Goal: Task Accomplishment & Management: Manage account settings

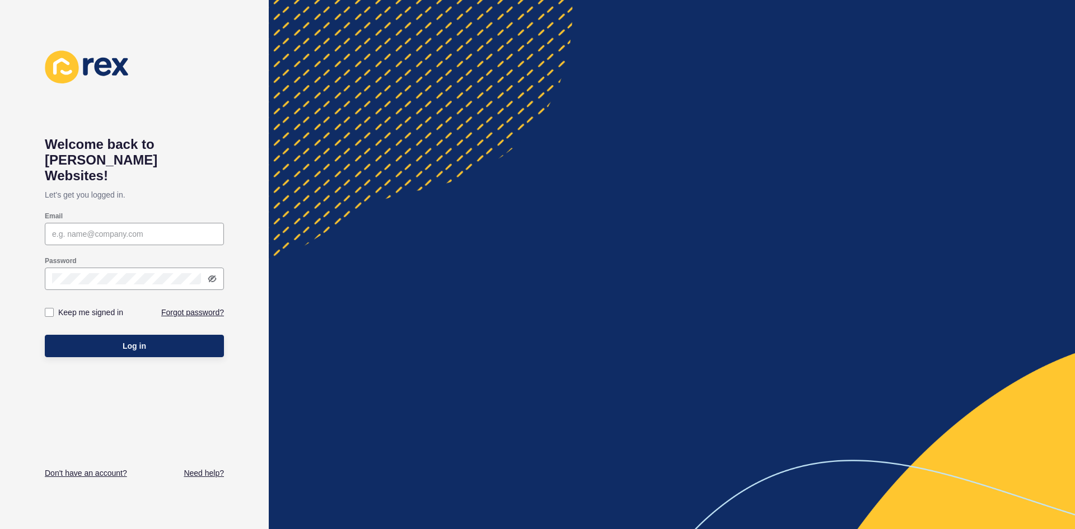
click at [141, 228] on input "Email" at bounding box center [134, 233] width 165 height 11
click at [109, 228] on input "Email" at bounding box center [134, 233] width 165 height 11
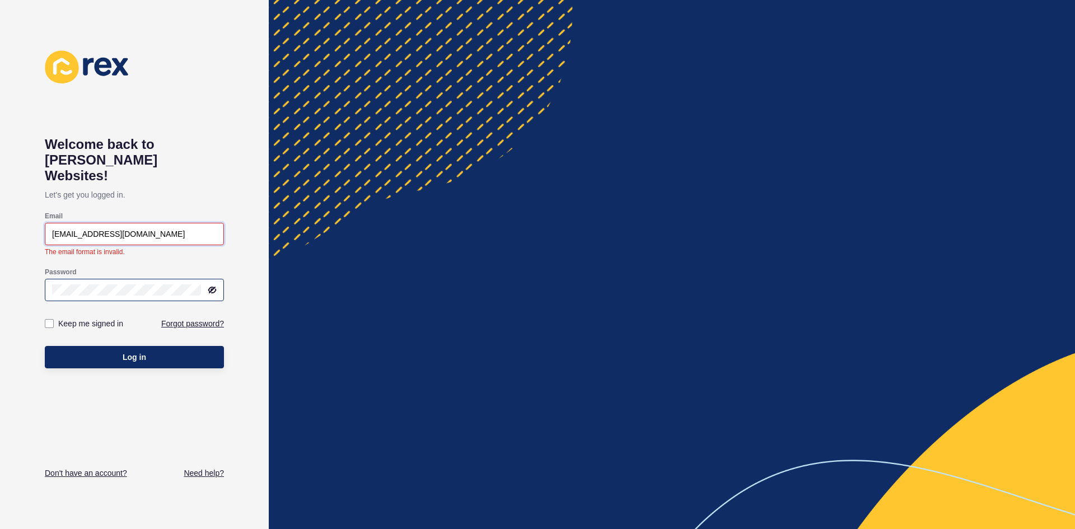
type input "[EMAIL_ADDRESS][DOMAIN_NAME]"
click at [170, 275] on div "Password" at bounding box center [134, 284] width 181 height 36
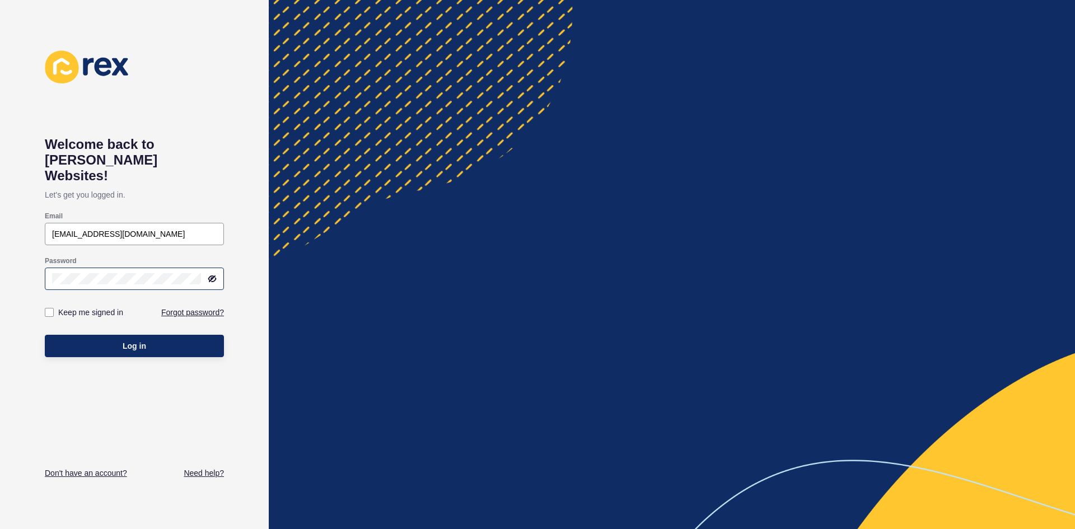
click at [209, 276] on icon at bounding box center [212, 279] width 7 height 6
click at [145, 270] on div at bounding box center [134, 279] width 179 height 22
click at [146, 340] on span "Log in" at bounding box center [135, 345] width 24 height 11
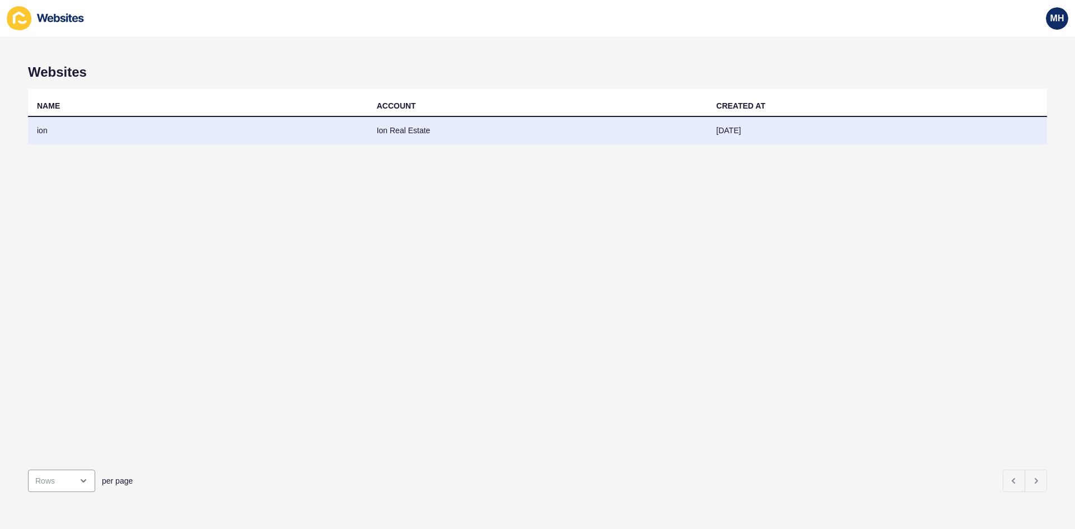
click at [383, 129] on td "Ion Real Estate" at bounding box center [538, 130] width 340 height 27
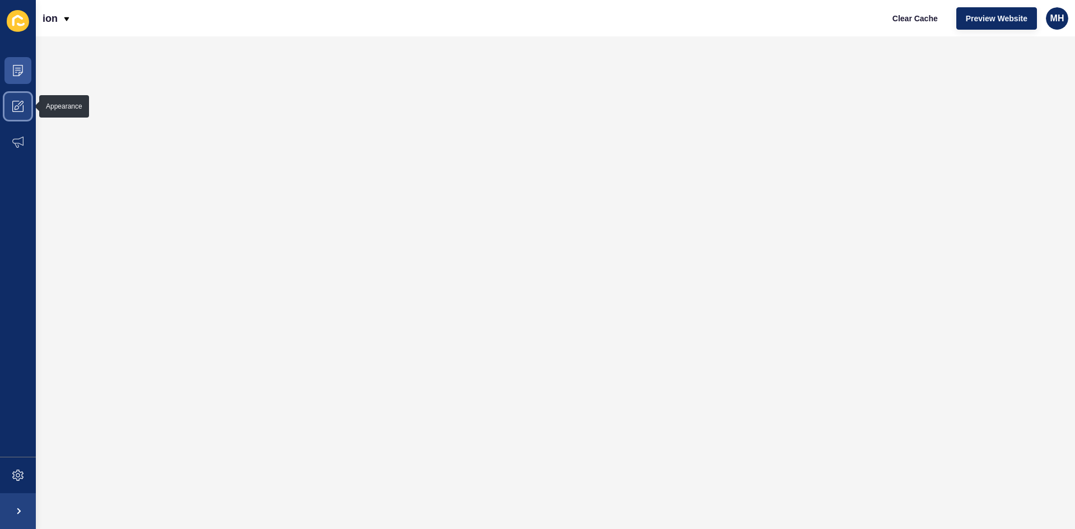
click at [18, 107] on icon at bounding box center [17, 107] width 4 height 4
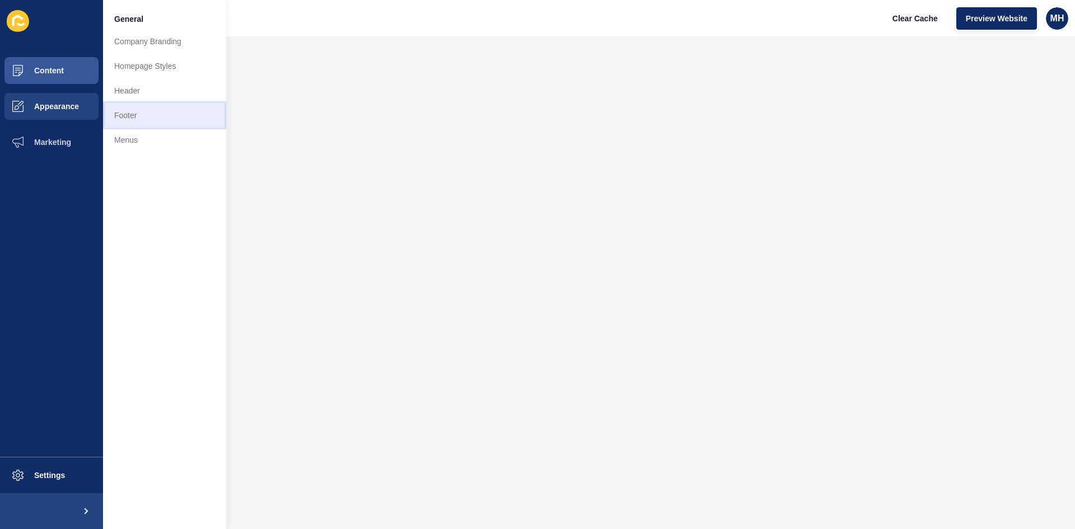
click at [130, 113] on link "Footer" at bounding box center [164, 115] width 123 height 25
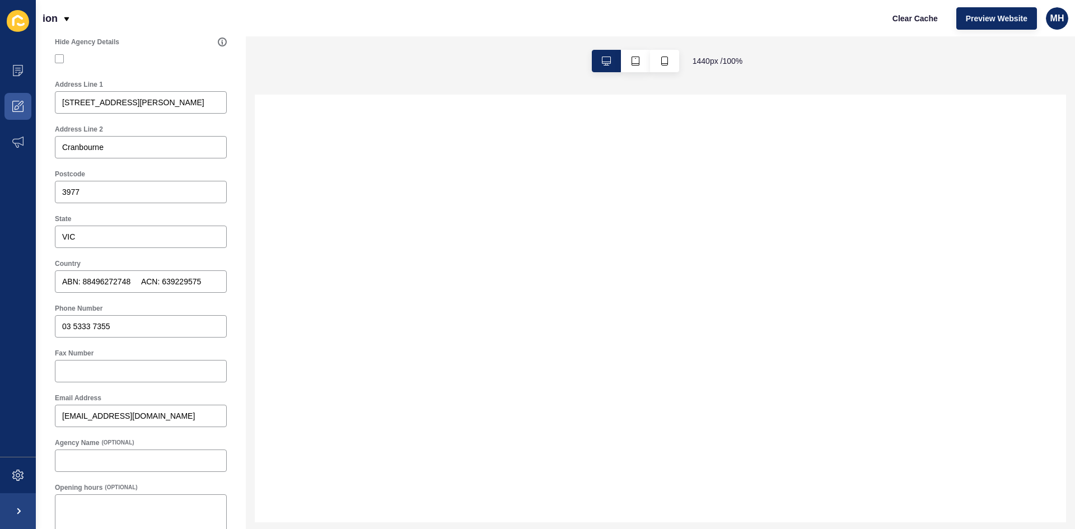
scroll to position [410, 0]
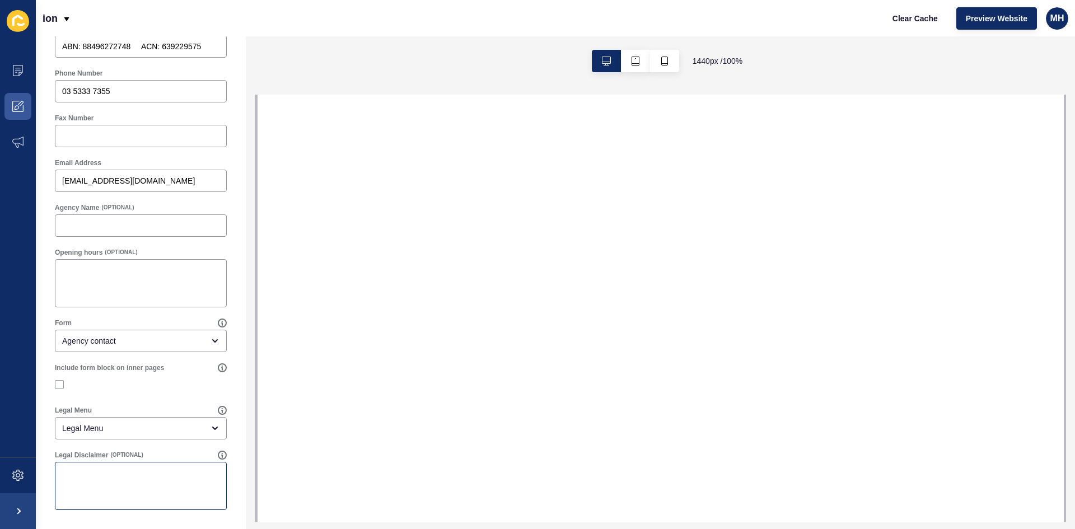
select select
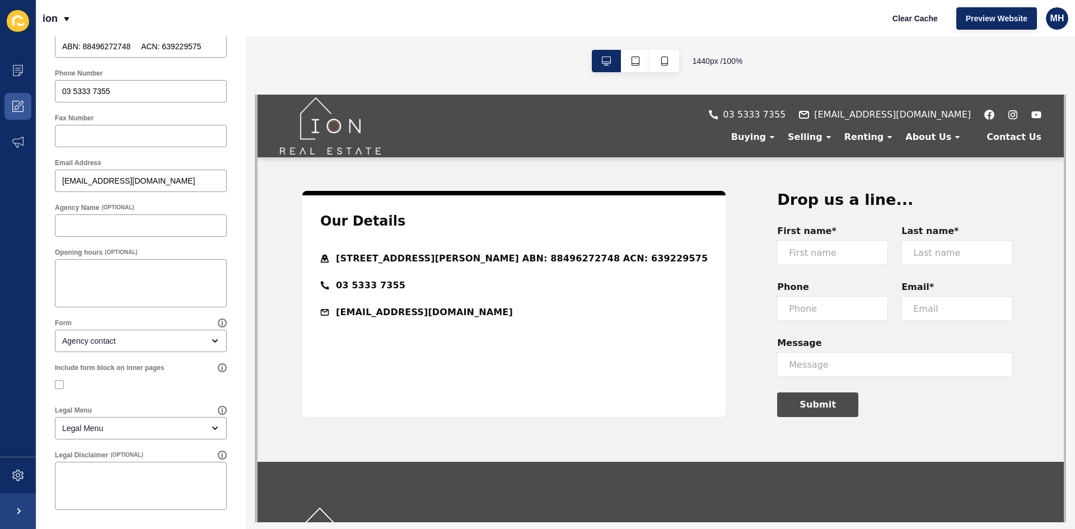
scroll to position [1721, 0]
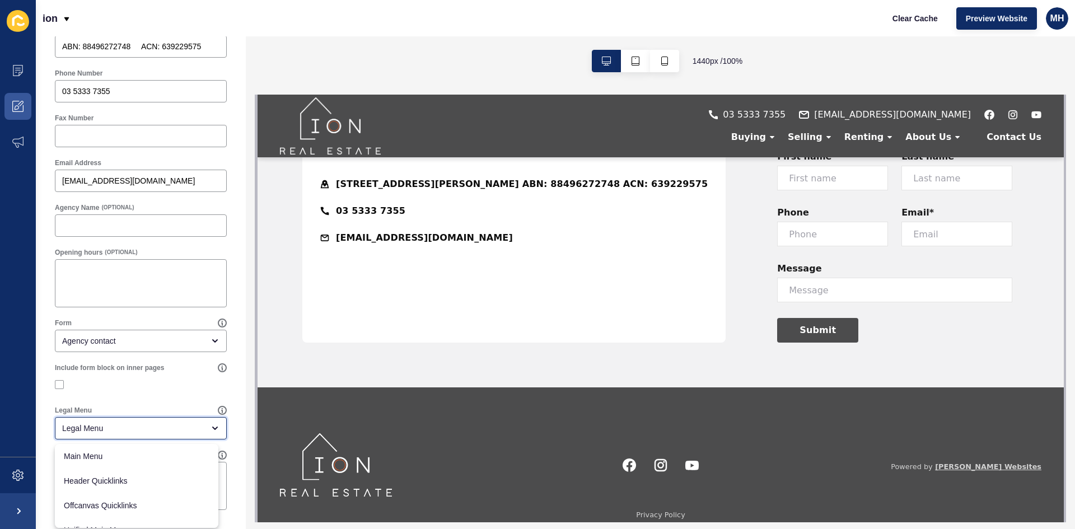
click at [210, 425] on icon "close menu" at bounding box center [214, 428] width 9 height 9
click at [213, 427] on icon "close menu" at bounding box center [215, 428] width 4 height 2
click at [210, 426] on icon "close menu" at bounding box center [214, 428] width 9 height 9
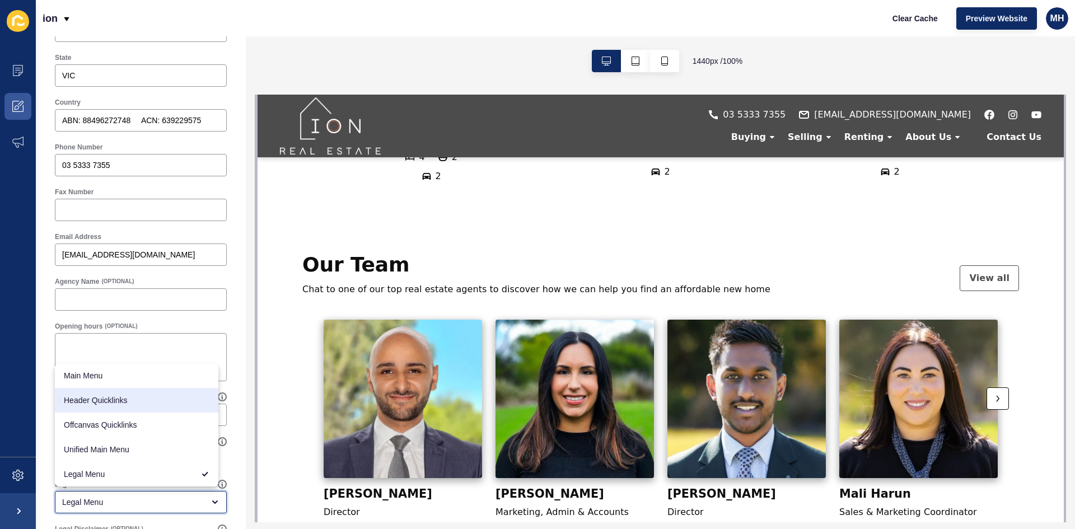
scroll to position [602, 0]
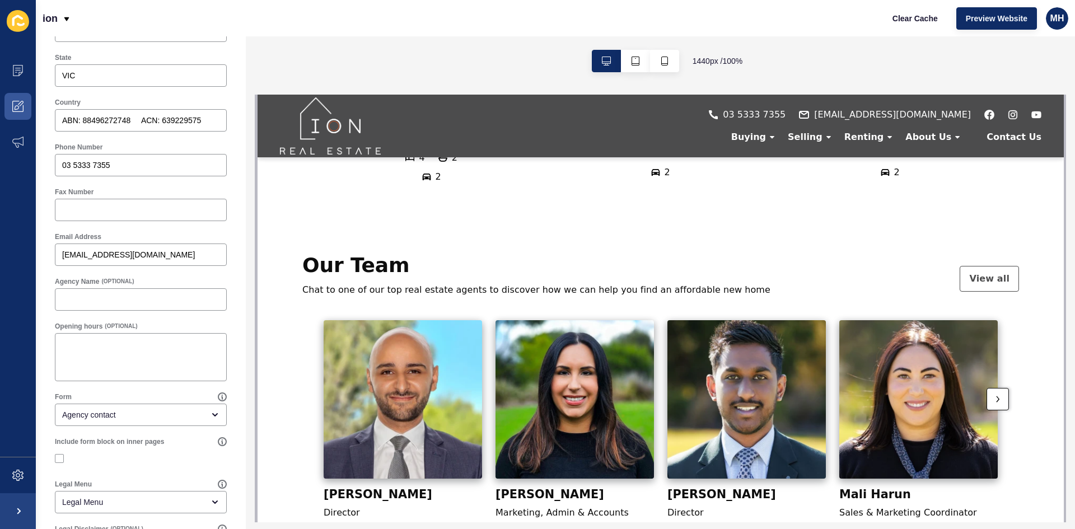
click at [995, 388] on div at bounding box center [997, 399] width 22 height 22
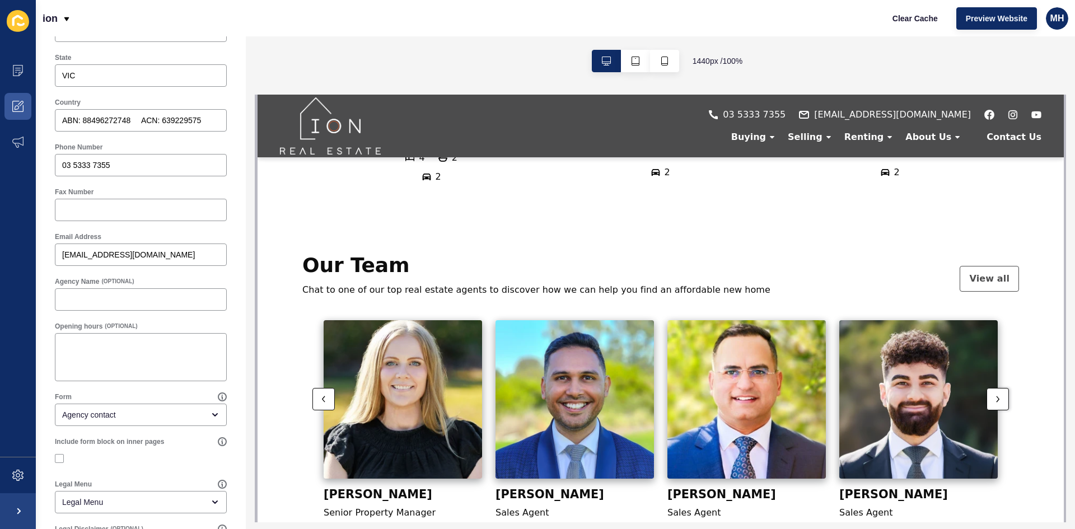
click at [995, 394] on icon at bounding box center [996, 399] width 3 height 10
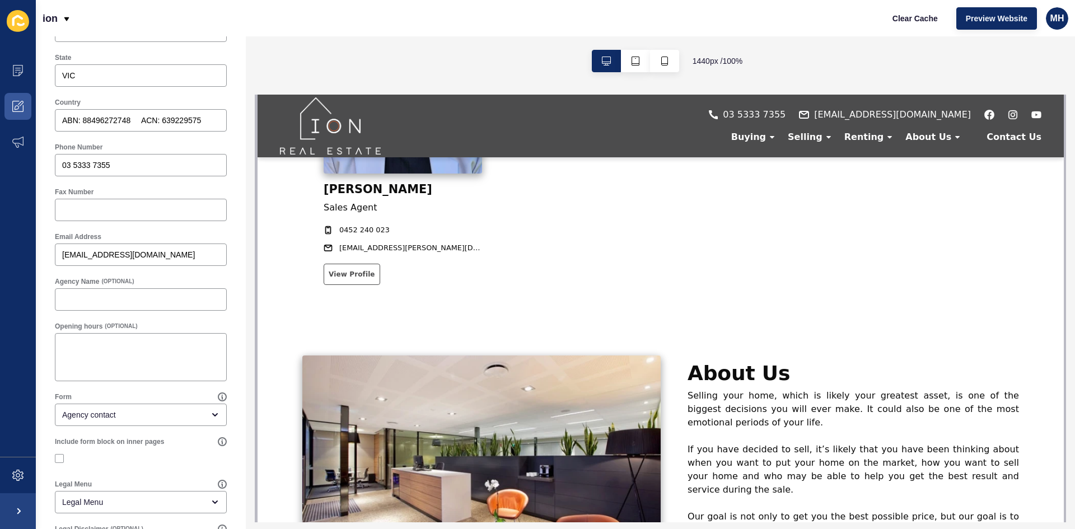
scroll to position [714, 0]
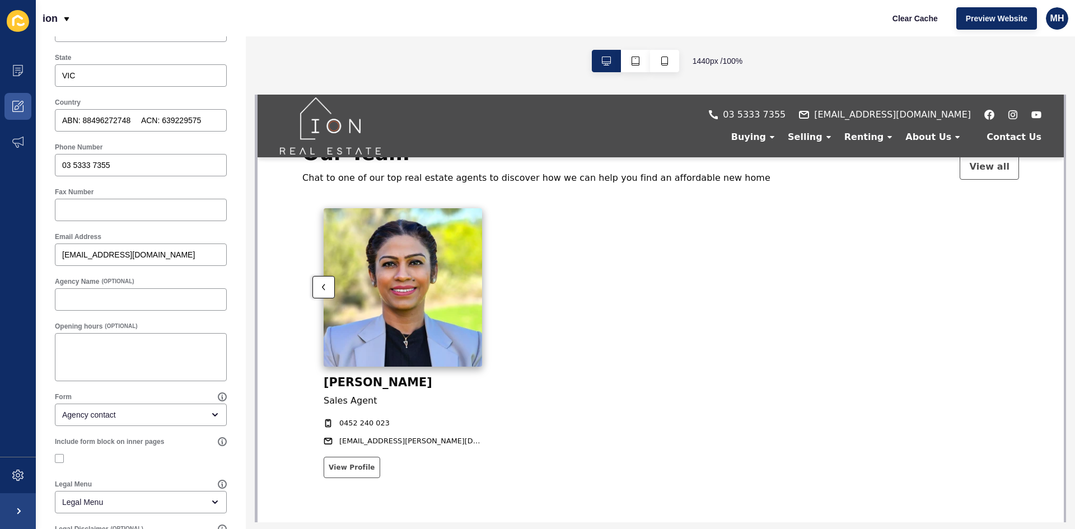
click at [312, 276] on div at bounding box center [323, 287] width 22 height 22
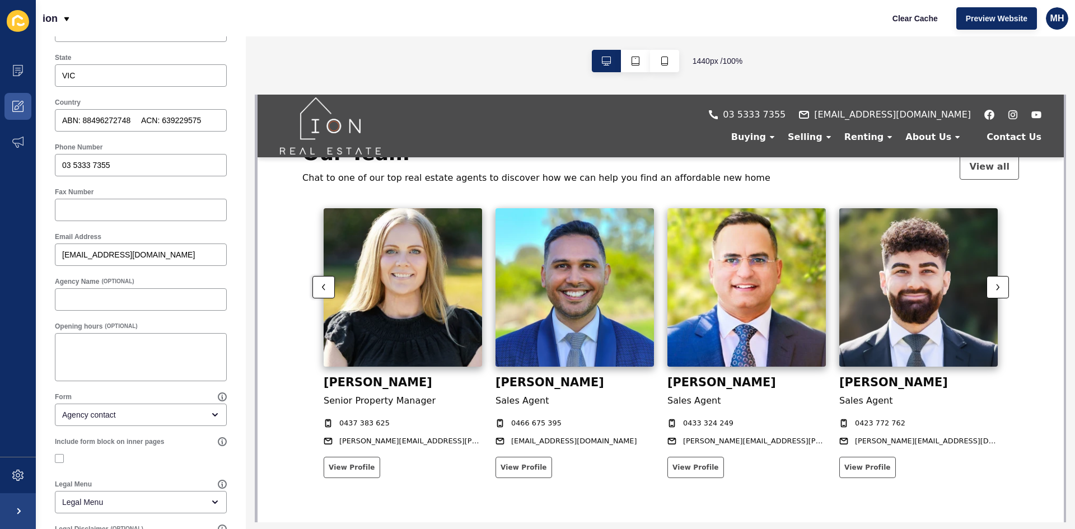
click at [312, 276] on div at bounding box center [323, 287] width 22 height 22
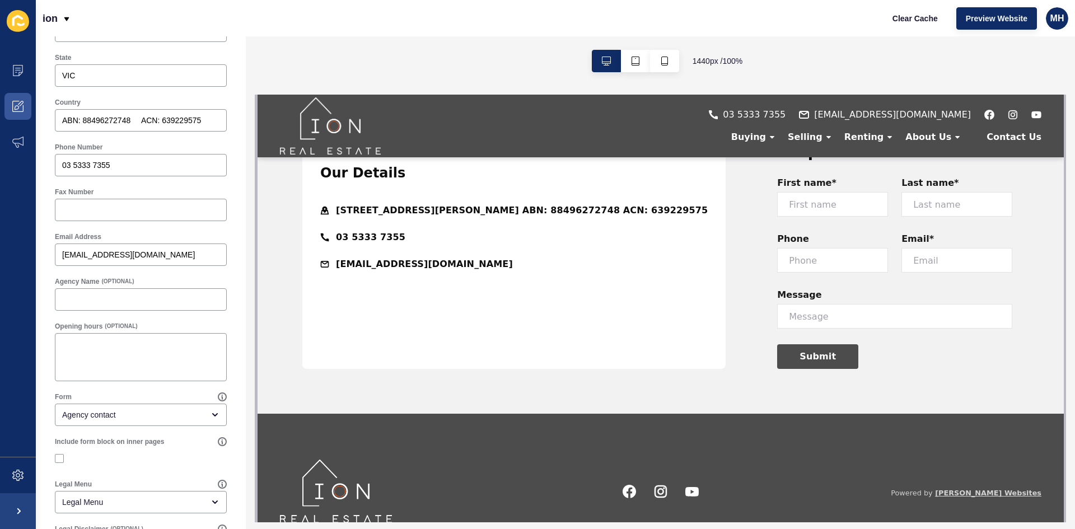
scroll to position [1721, 0]
